Goal: Navigation & Orientation: Understand site structure

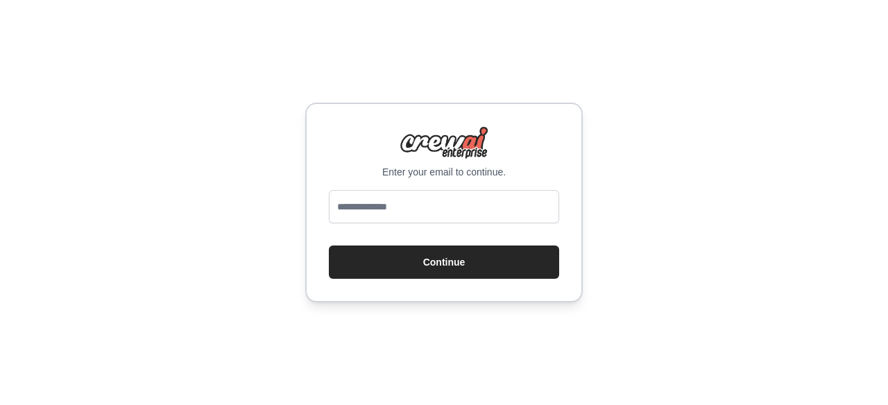
type input "**********"
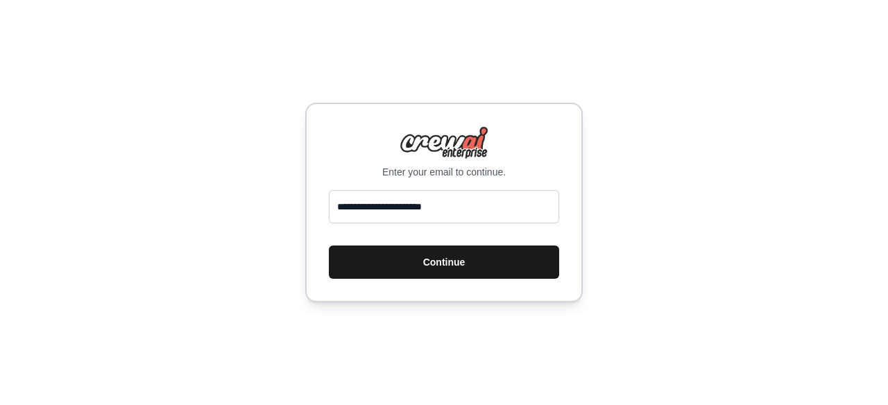
click at [472, 261] on button "Continue" at bounding box center [444, 262] width 230 height 33
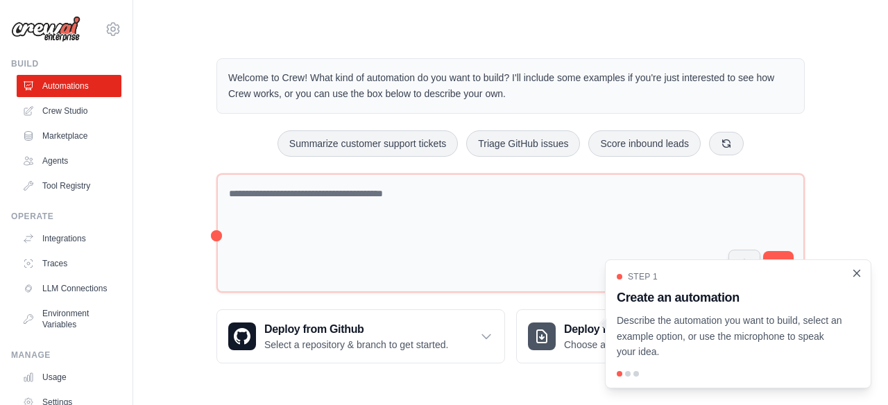
click at [857, 275] on icon "Close walkthrough" at bounding box center [856, 273] width 12 height 12
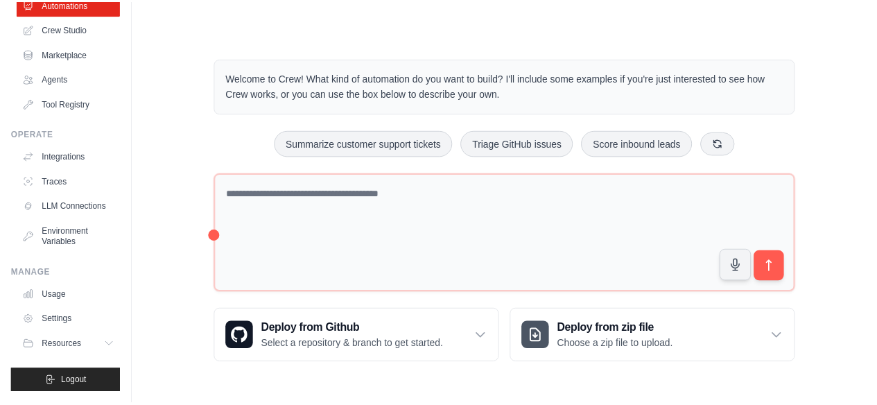
scroll to position [93, 0]
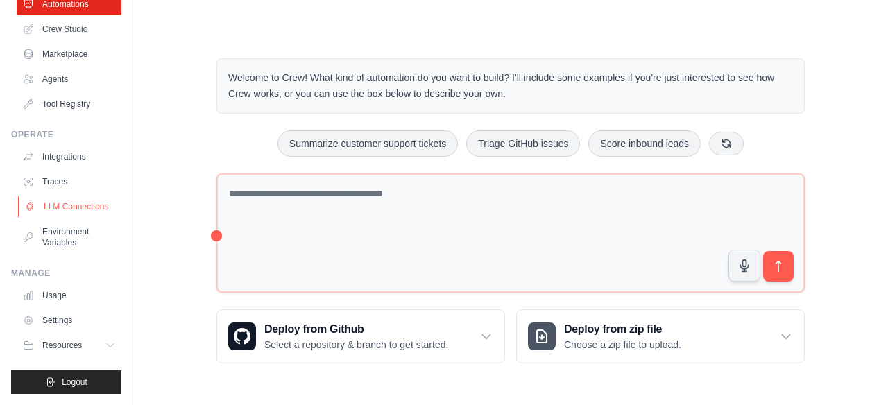
click at [50, 203] on link "LLM Connections" at bounding box center [70, 207] width 105 height 22
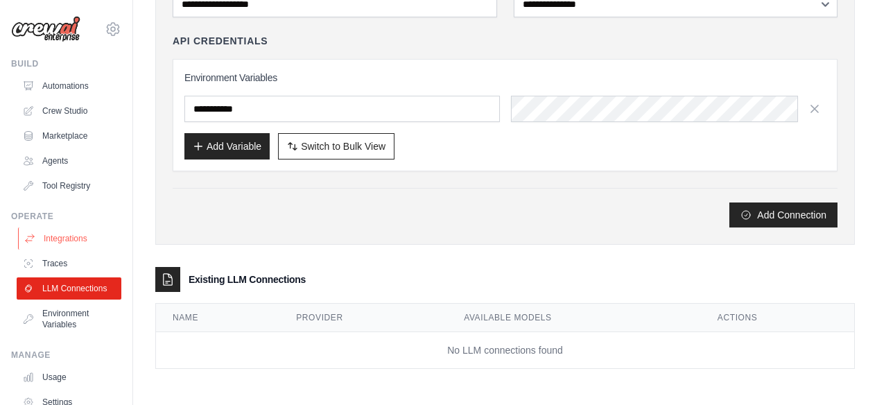
scroll to position [24, 0]
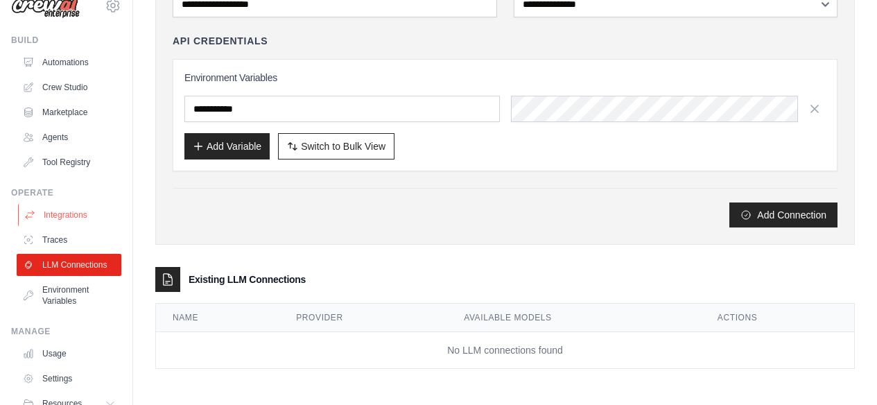
click at [80, 218] on link "Integrations" at bounding box center [70, 215] width 105 height 22
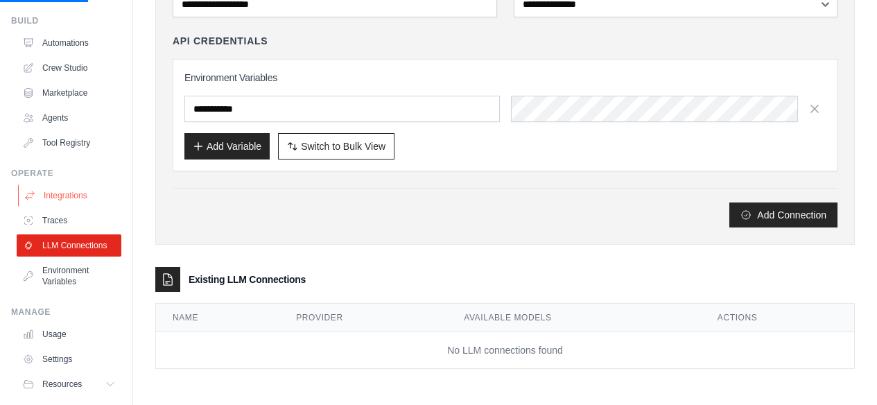
scroll to position [93, 0]
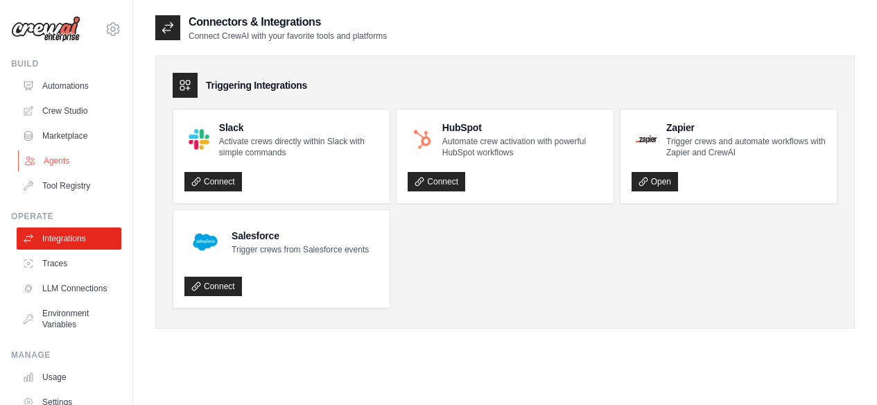
click at [67, 160] on link "Agents" at bounding box center [70, 161] width 105 height 22
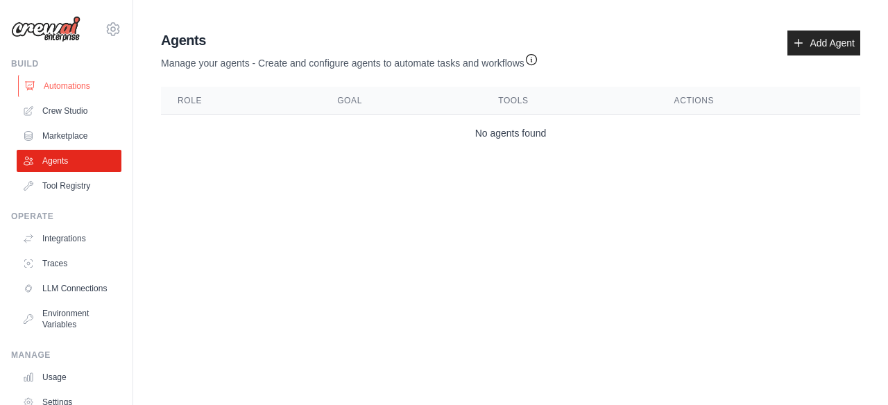
click at [78, 90] on link "Automations" at bounding box center [70, 86] width 105 height 22
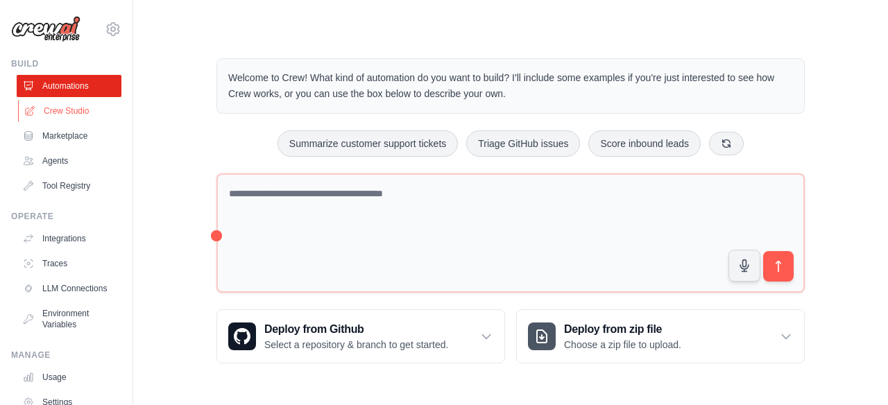
click at [56, 110] on link "Crew Studio" at bounding box center [70, 111] width 105 height 22
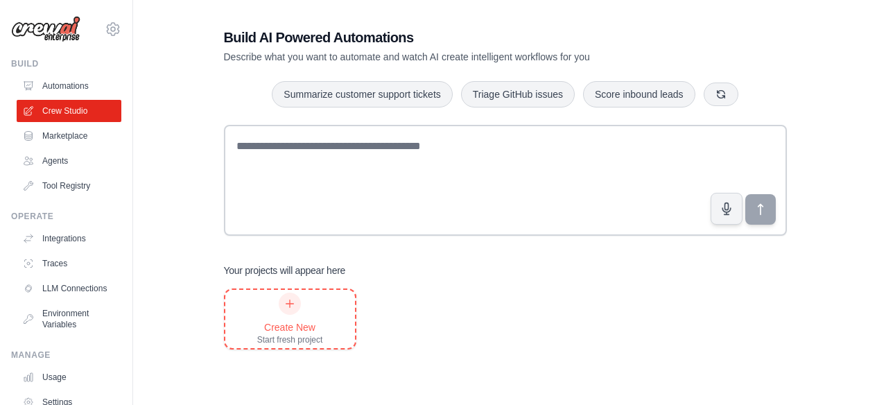
click at [306, 321] on div "Create New" at bounding box center [290, 327] width 66 height 14
